Goal: Information Seeking & Learning: Check status

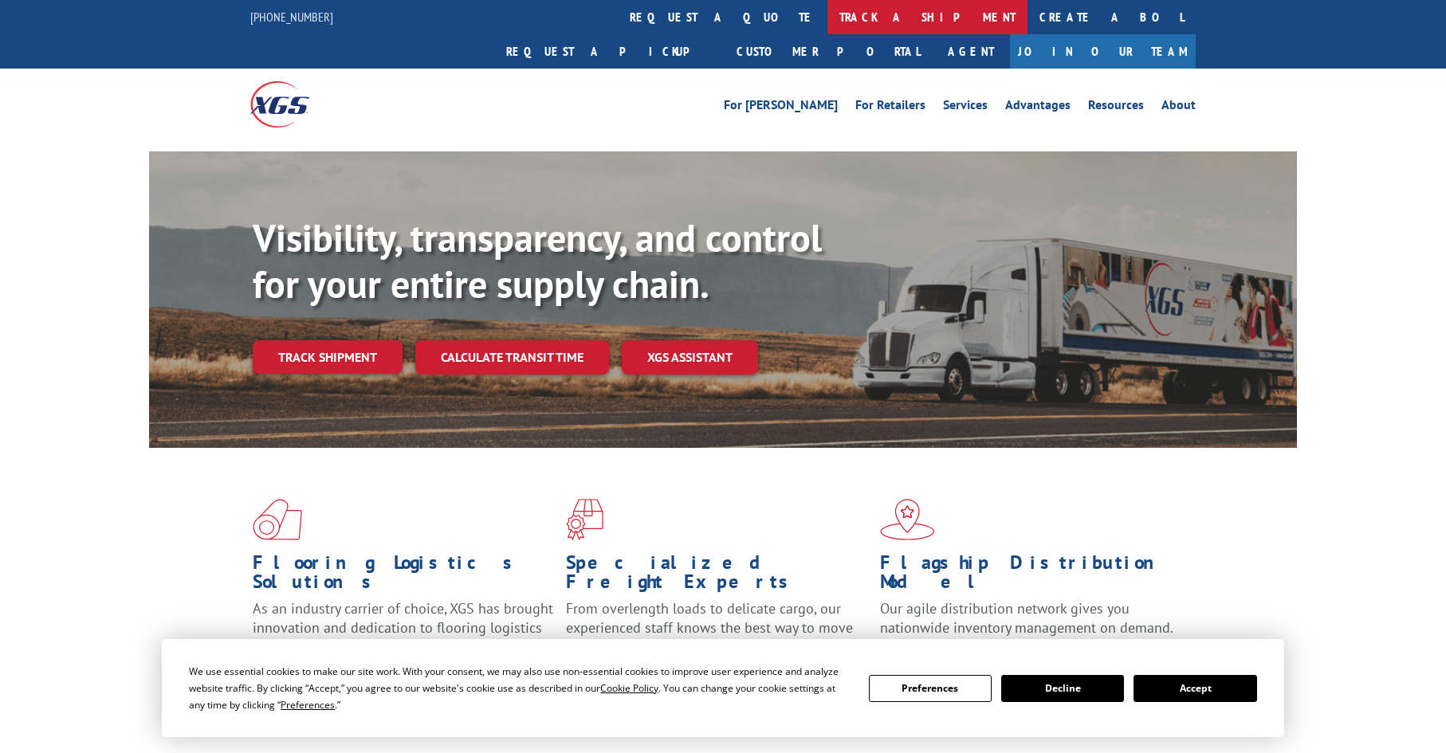
click at [828, 29] on link "track a shipment" at bounding box center [928, 17] width 200 height 34
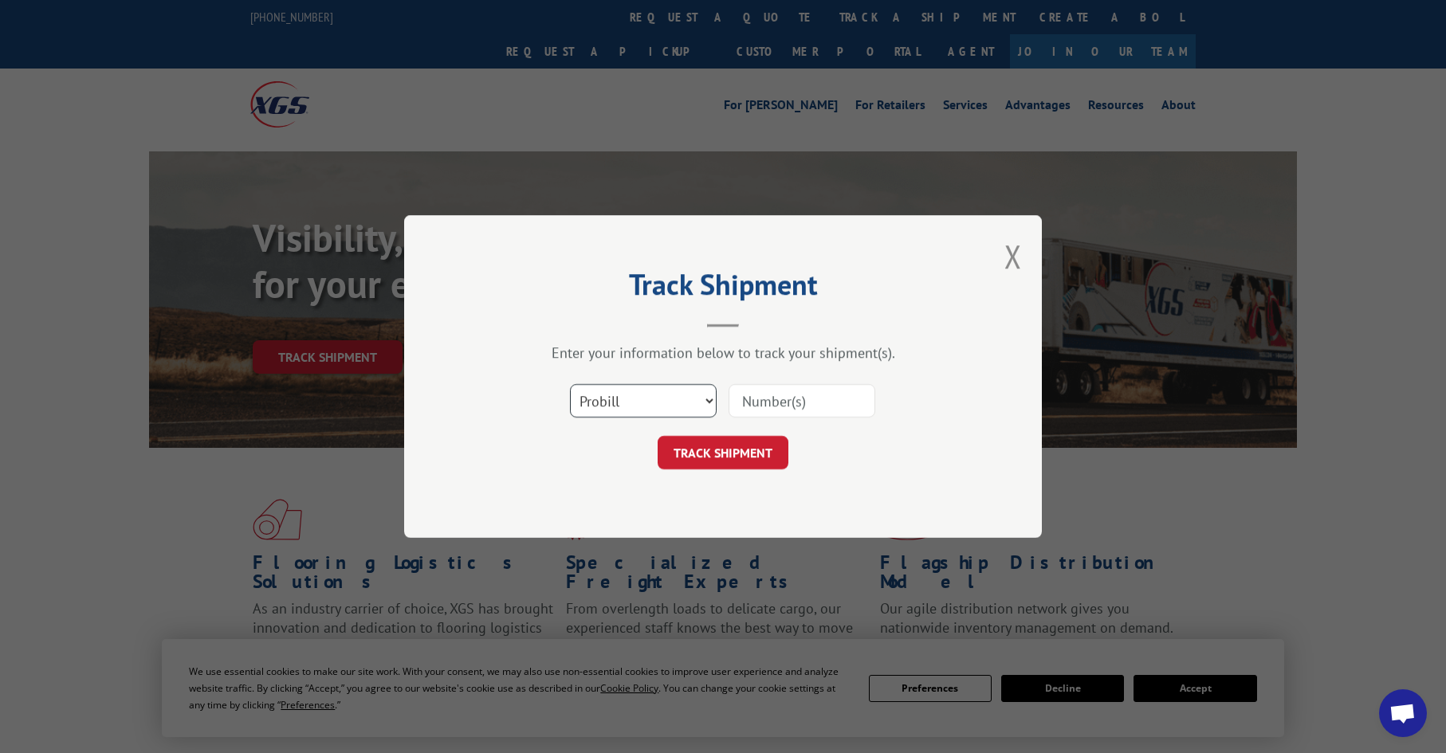
click at [639, 409] on select "Select category... Probill BOL PO" at bounding box center [643, 400] width 147 height 33
select select "po"
click at [570, 384] on select "Select category... Probill BOL PO" at bounding box center [643, 400] width 147 height 33
click at [777, 403] on input at bounding box center [802, 400] width 147 height 33
paste input "10521918"
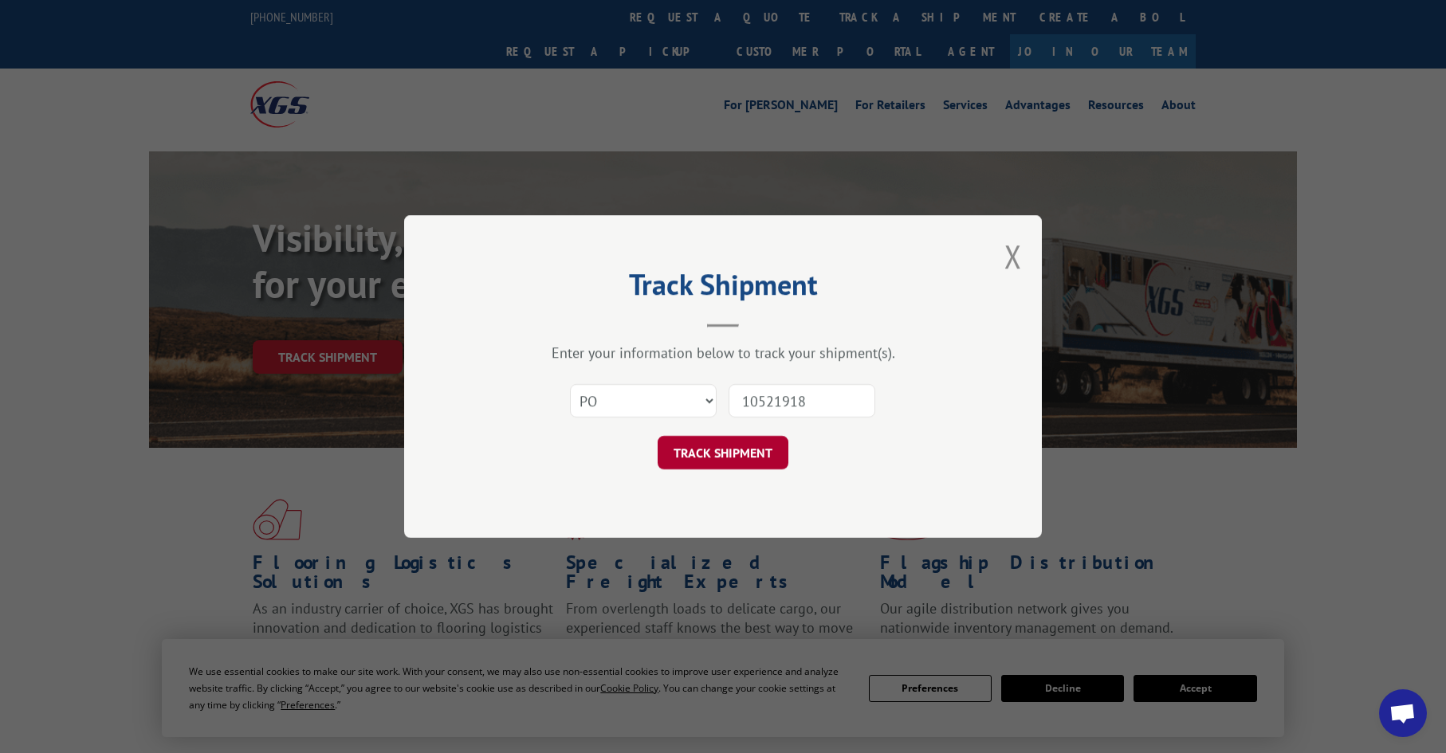
type input "10521918"
click at [733, 467] on button "TRACK SHIPMENT" at bounding box center [723, 452] width 131 height 33
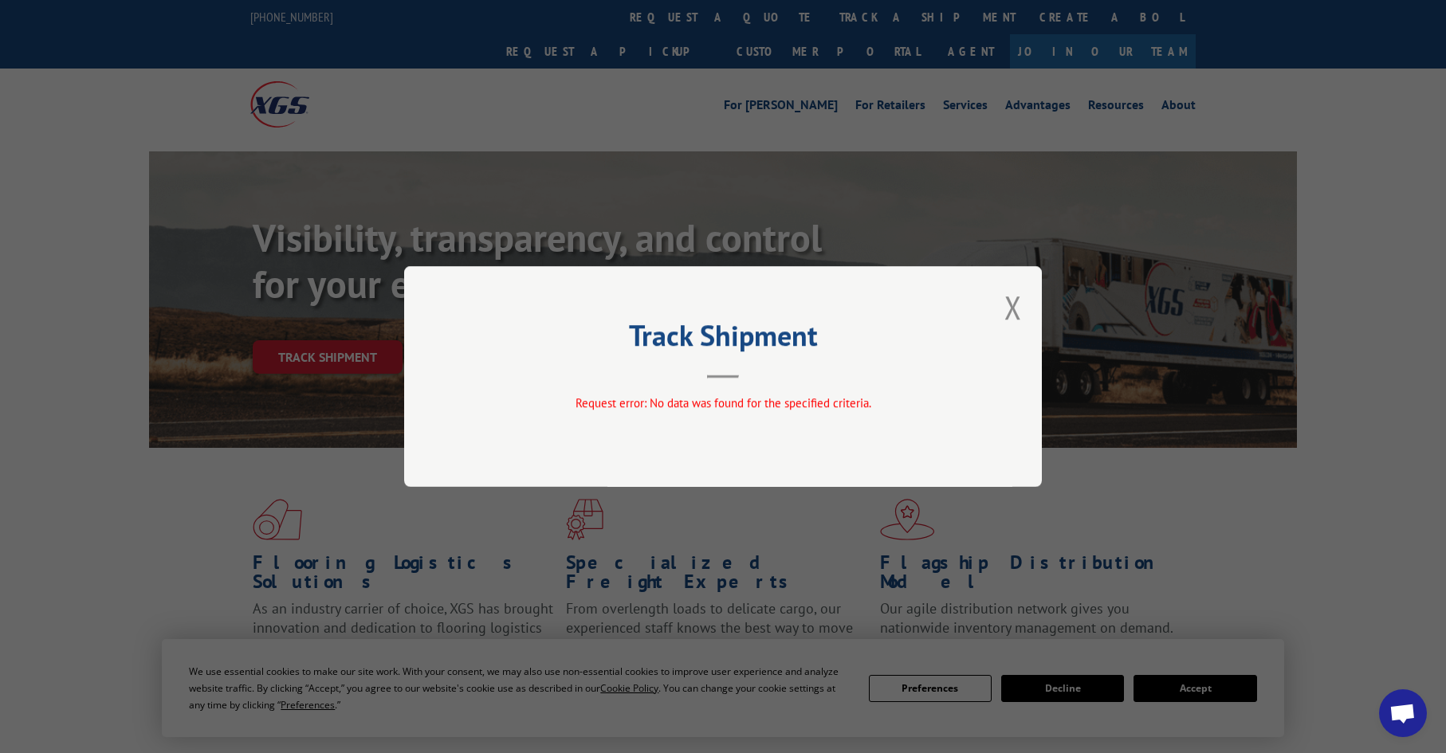
drag, startPoint x: 1011, startPoint y: 303, endPoint x: 1003, endPoint y: 295, distance: 11.3
click at [1008, 299] on button "Close modal" at bounding box center [1014, 307] width 18 height 42
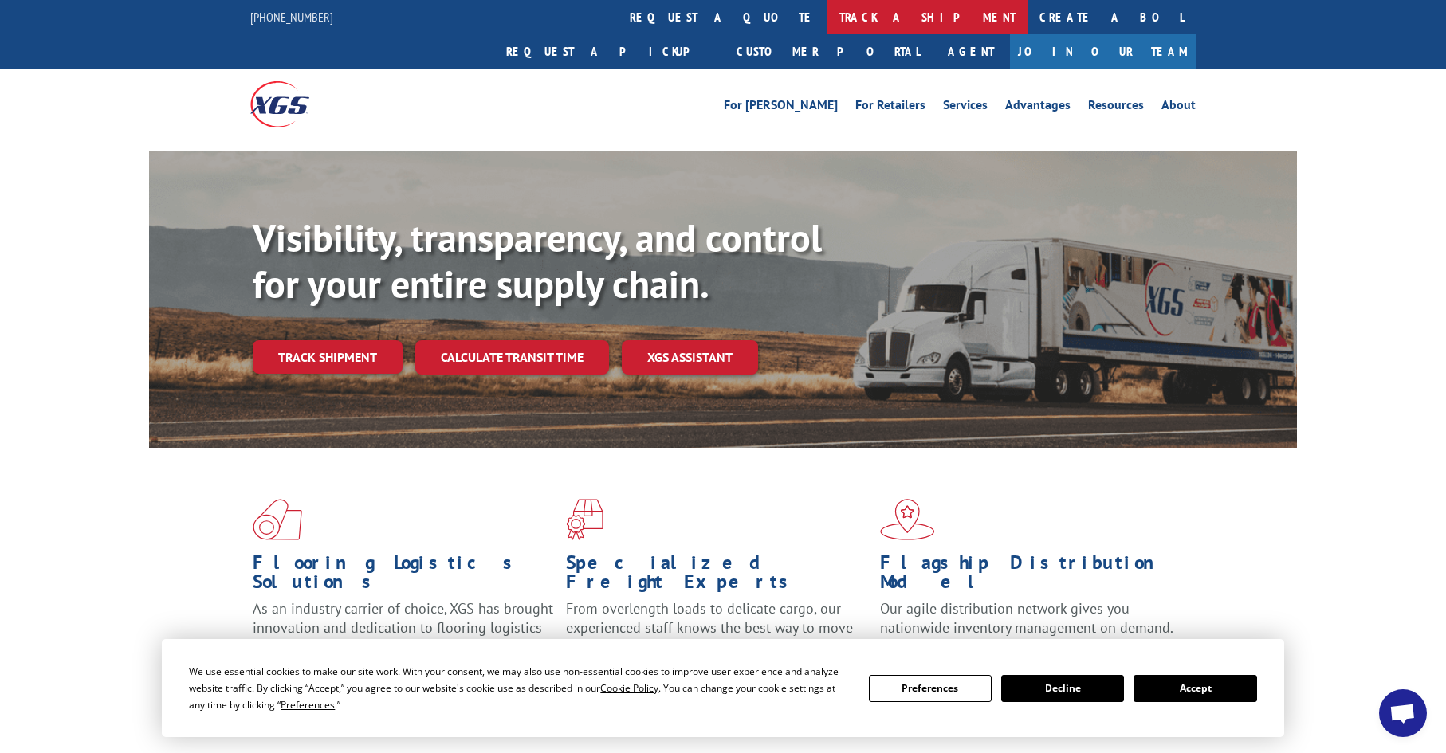
click at [828, 18] on link "track a shipment" at bounding box center [928, 17] width 200 height 34
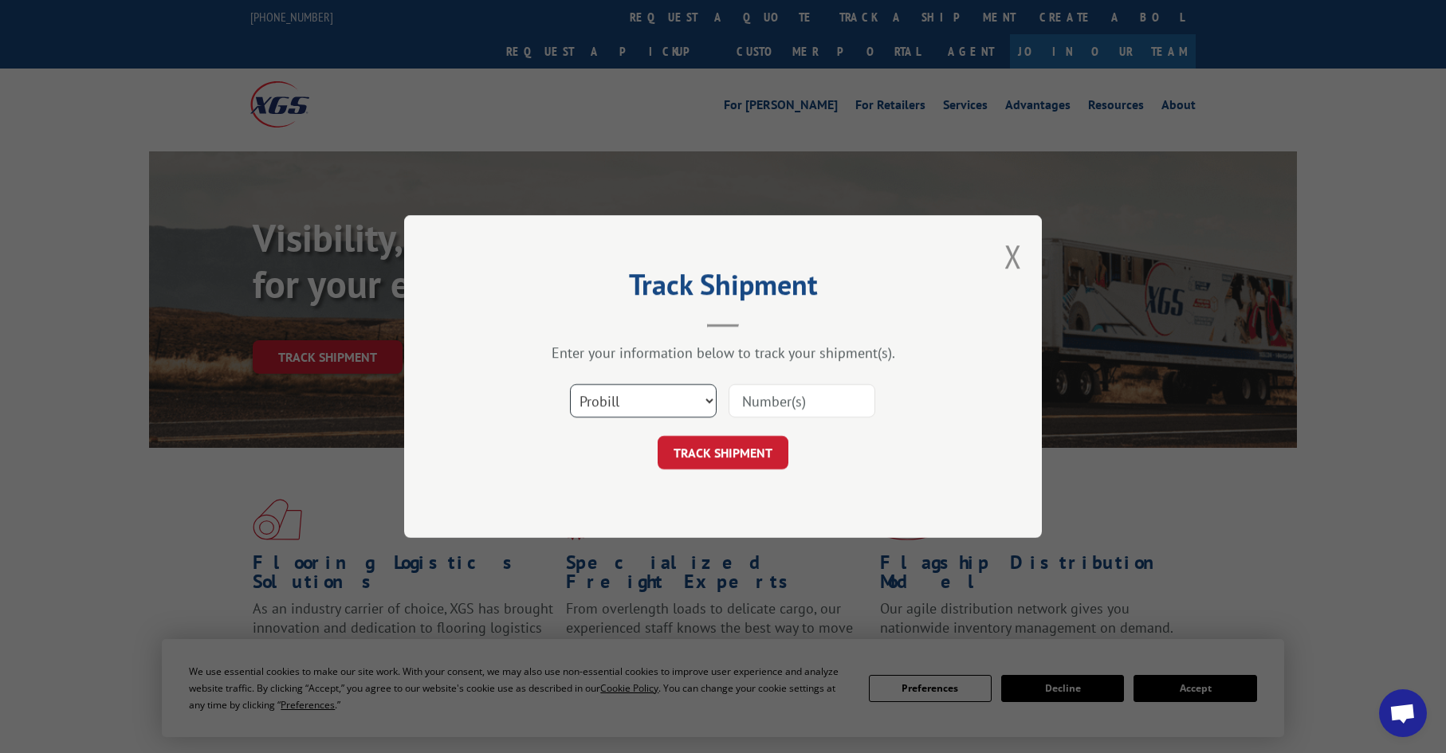
click at [620, 402] on select "Select category... Probill BOL PO" at bounding box center [643, 400] width 147 height 33
select select "po"
click at [570, 384] on select "Select category... Probill BOL PO" at bounding box center [643, 400] width 147 height 33
click at [742, 396] on input at bounding box center [802, 400] width 147 height 33
paste input "10521918"
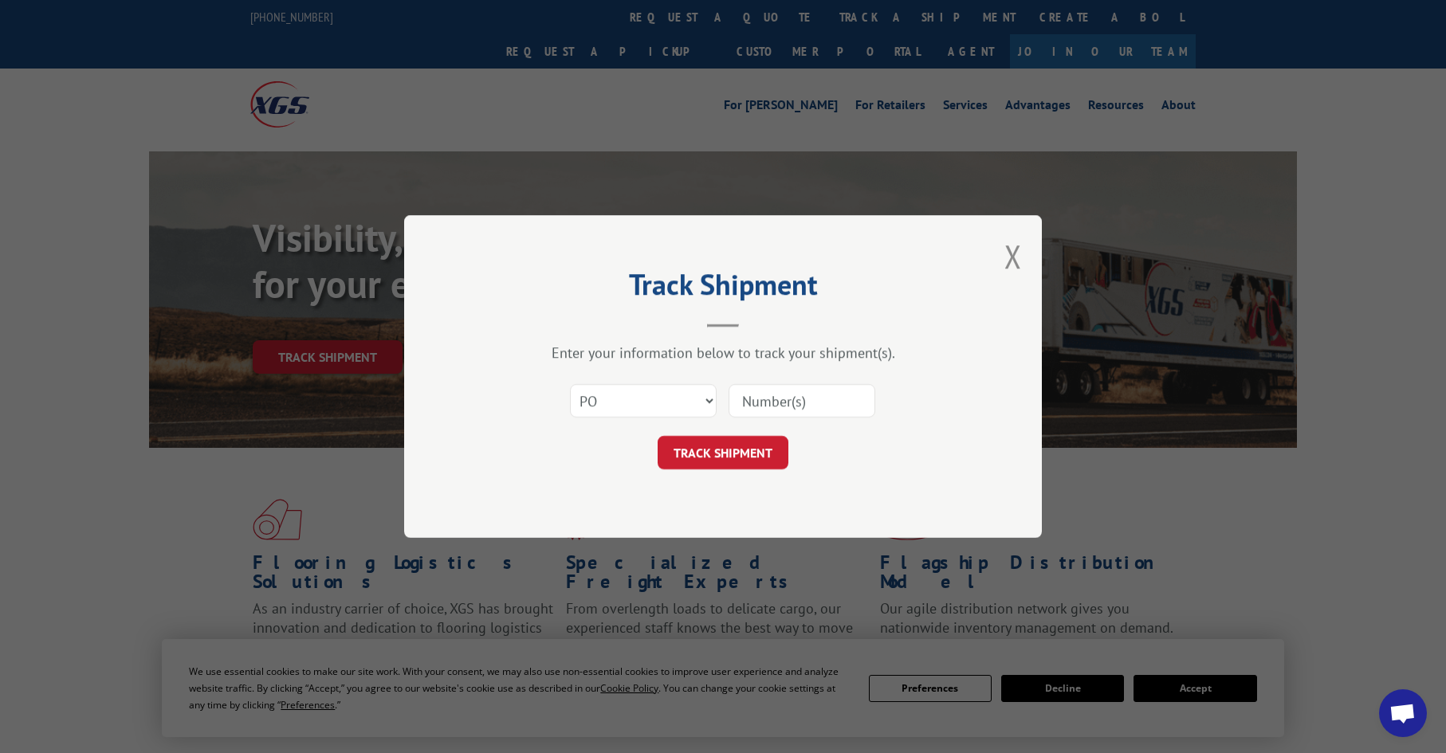
type input "10521918"
click button "TRACK SHIPMENT" at bounding box center [723, 452] width 131 height 33
